Goal: Task Accomplishment & Management: Manage account settings

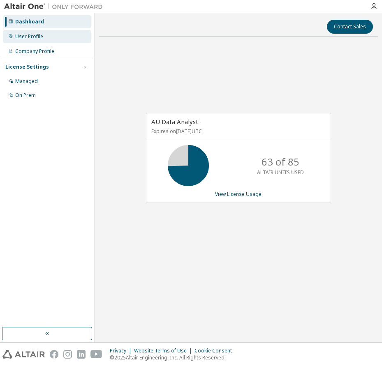
click at [37, 35] on div "User Profile" at bounding box center [29, 36] width 28 height 7
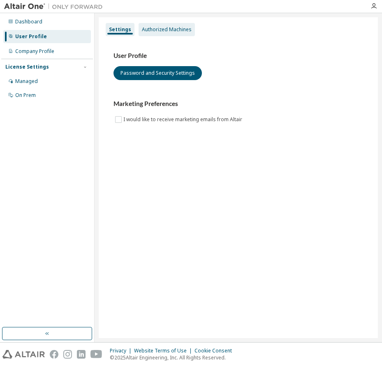
click at [170, 29] on div "Authorized Machines" at bounding box center [167, 29] width 50 height 7
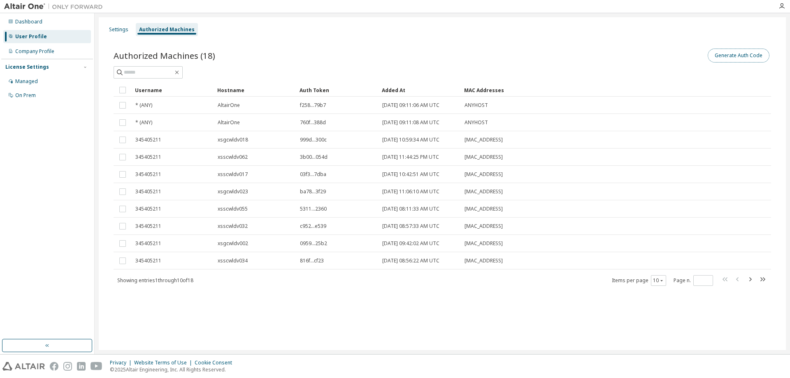
click at [382, 56] on button "Generate Auth Code" at bounding box center [738, 56] width 62 height 14
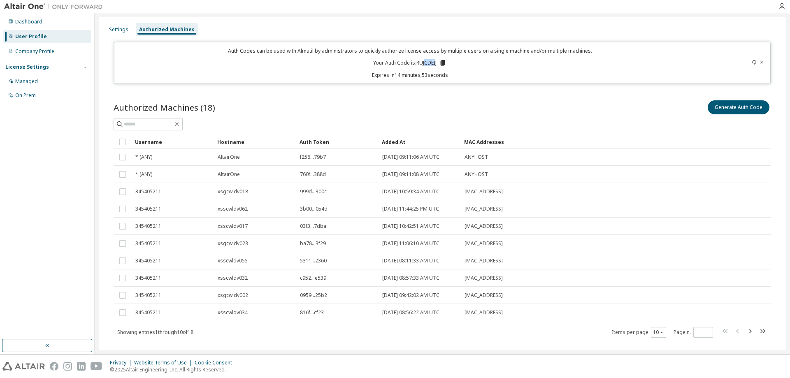
drag, startPoint x: 434, startPoint y: 63, endPoint x: 429, endPoint y: 63, distance: 5.8
click at [382, 62] on p "Your Auth Code is: RUJCDEIJ" at bounding box center [409, 62] width 73 height 7
drag, startPoint x: 414, startPoint y: 63, endPoint x: 435, endPoint y: 63, distance: 20.6
click at [382, 63] on p "Your Auth Code is: RUJCDEIJ" at bounding box center [409, 62] width 73 height 7
copy p "RUJCDEIJ"
